Goal: Information Seeking & Learning: Learn about a topic

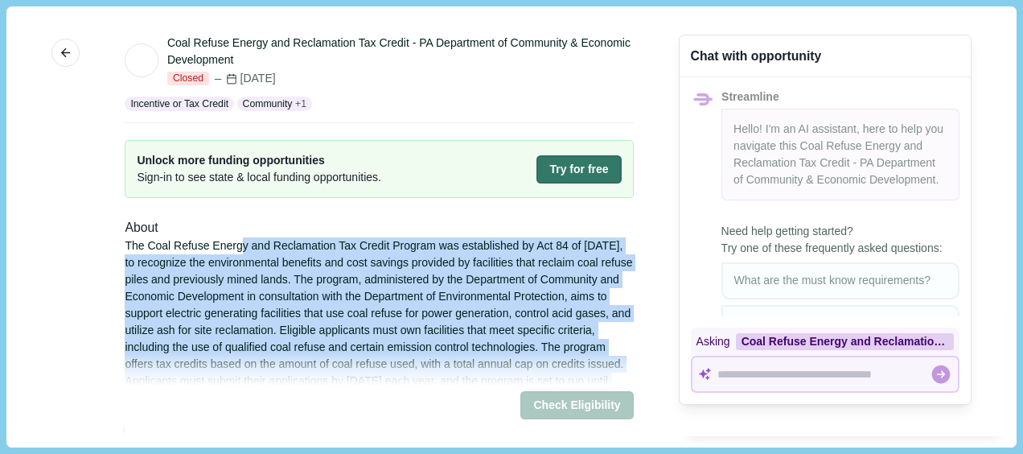
drag, startPoint x: 236, startPoint y: 245, endPoint x: 452, endPoint y: 359, distance: 244.8
drag, startPoint x: 452, startPoint y: 359, endPoint x: 332, endPoint y: 303, distance: 132.9
click at [332, 303] on div "The Coal Refuse Energy and Reclamation Tax Credit Program was established by Ac…" at bounding box center [379, 321] width 509 height 169
click at [329, 276] on div "The Coal Refuse Energy and Reclamation Tax Credit Program was established by Ac…" at bounding box center [379, 321] width 509 height 169
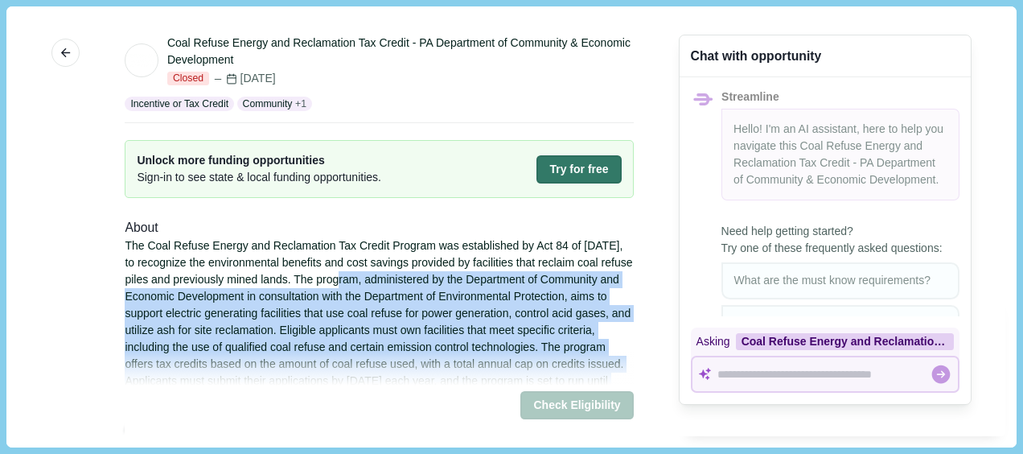
drag, startPoint x: 353, startPoint y: 280, endPoint x: 380, endPoint y: 353, distance: 77.9
click at [73, 53] on button "More" at bounding box center [65, 53] width 28 height 28
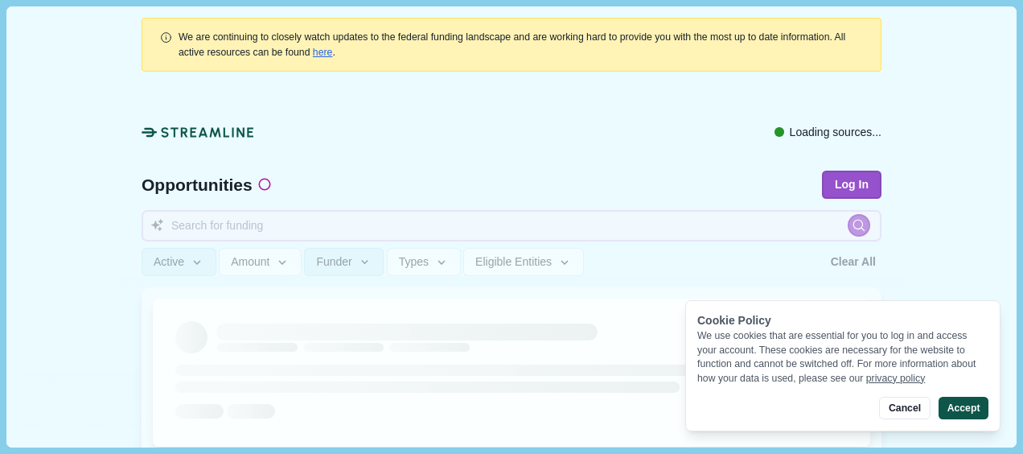
click at [956, 407] on button "Accept" at bounding box center [964, 408] width 50 height 23
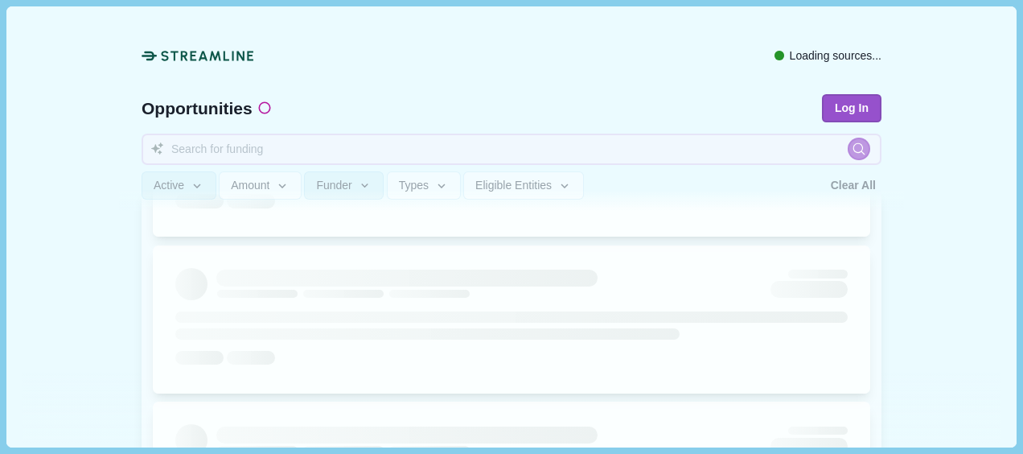
scroll to position [214, 0]
